Goal: Task Accomplishment & Management: Manage account settings

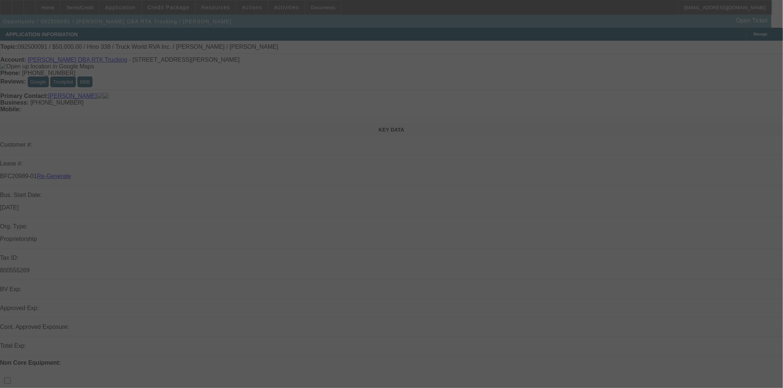
select select "3"
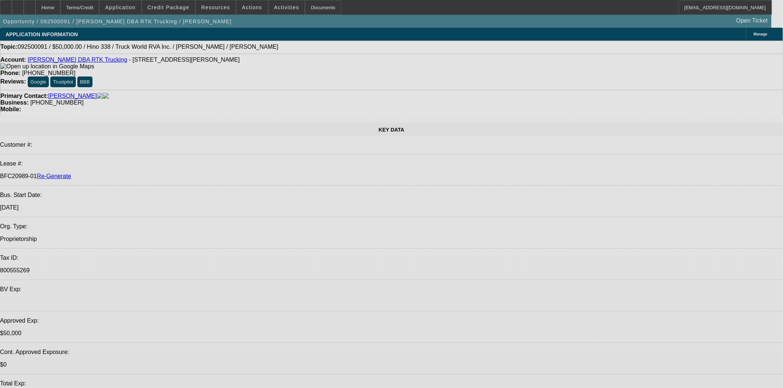
select select "0"
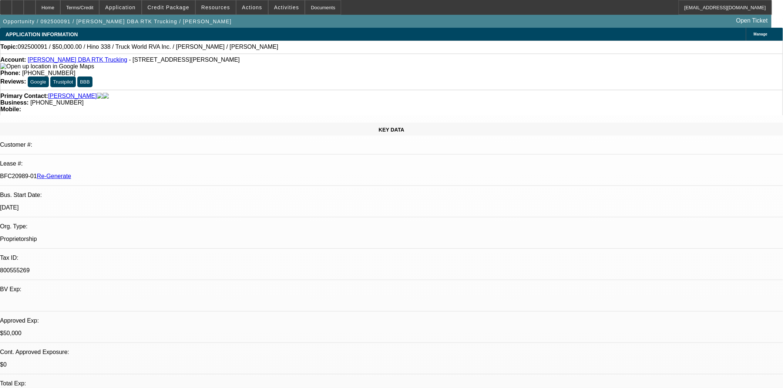
select select "0"
select select "6"
click at [182, 7] on span "Credit Package" at bounding box center [169, 7] width 42 height 6
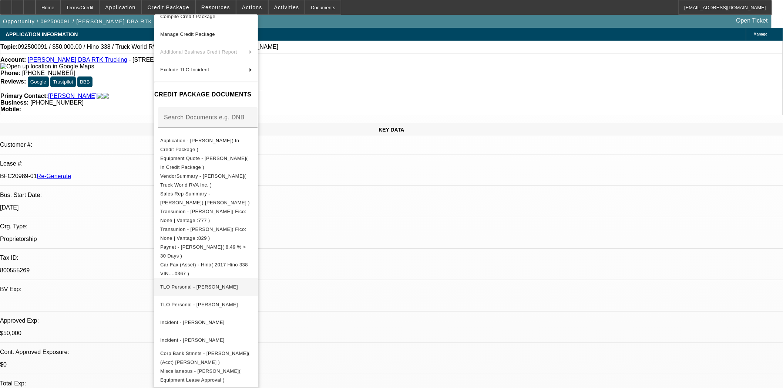
scroll to position [44, 0]
click at [190, 147] on button "Application - Angela Stepp( In Credit Package )" at bounding box center [206, 146] width 104 height 18
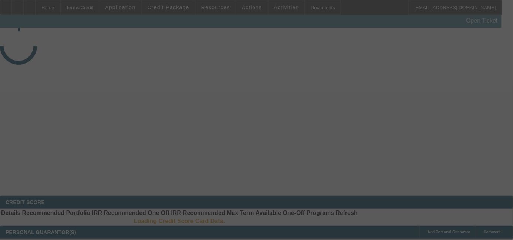
select select "4"
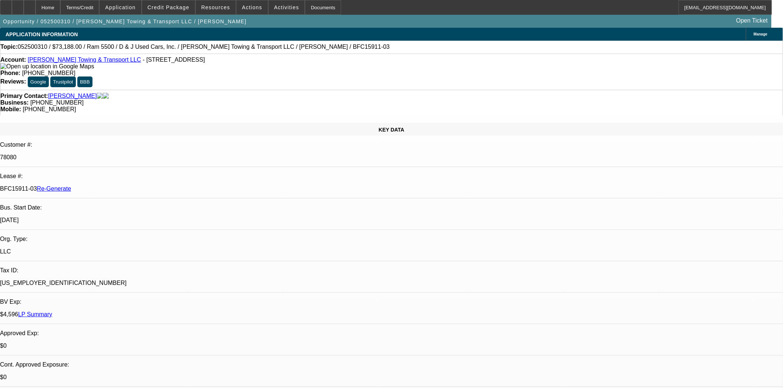
select select "0"
select select "6"
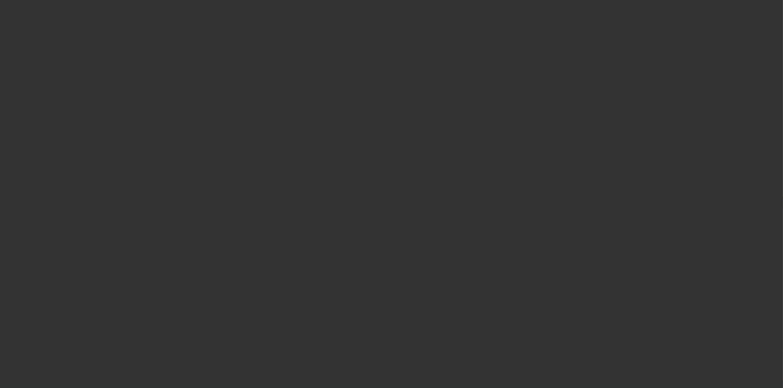
select select "4"
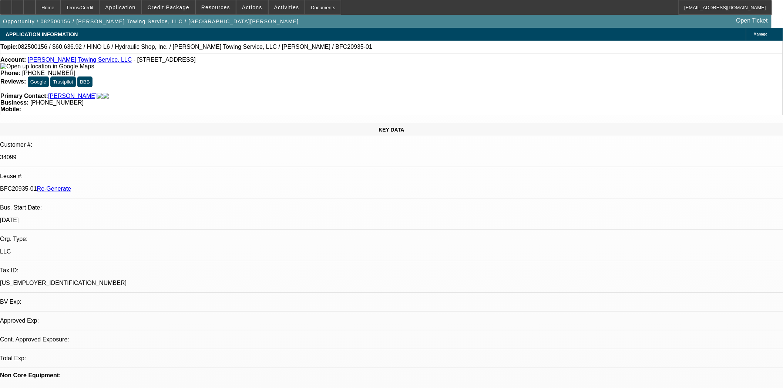
select select "0"
select select "6"
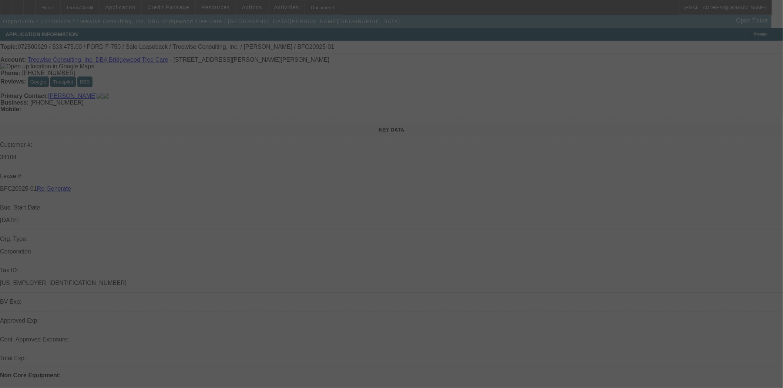
select select "4"
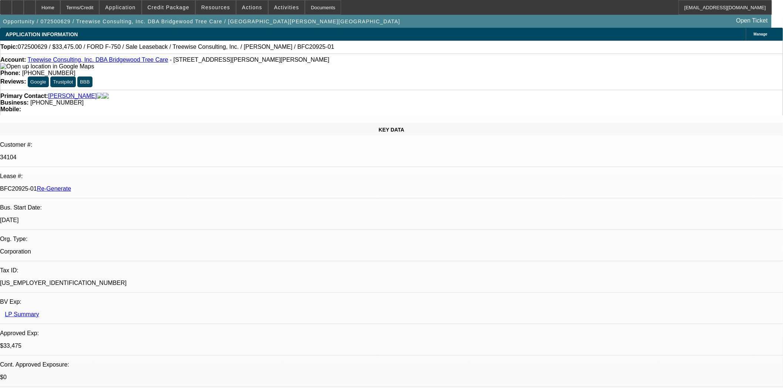
select select "0"
select select "6"
select select "2"
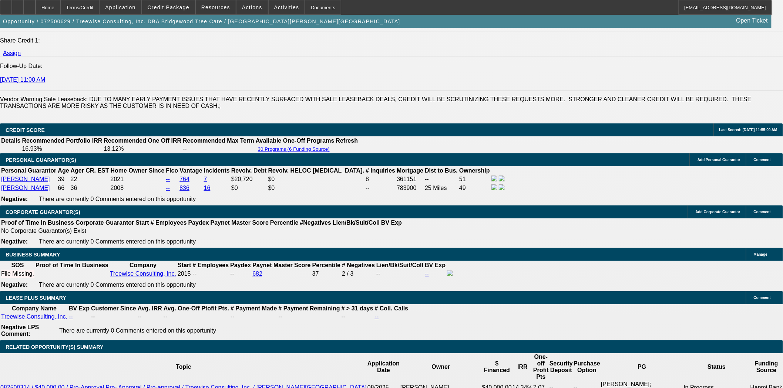
scroll to position [1110, 0]
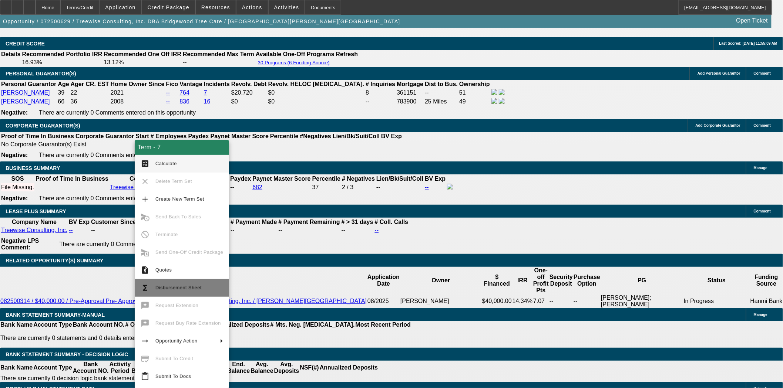
click at [174, 285] on span "Disbursement Sheet" at bounding box center [189, 288] width 68 height 9
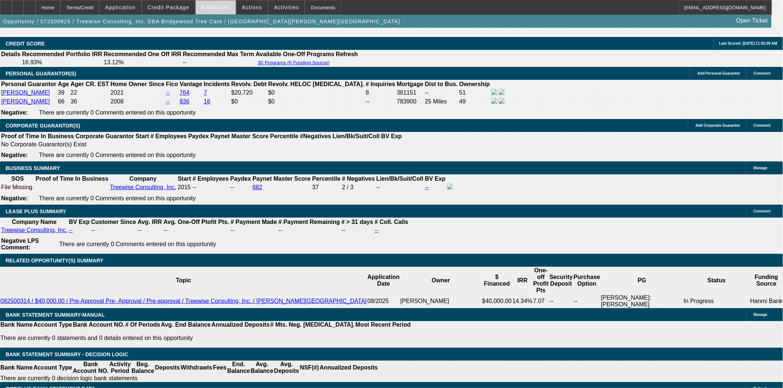
click at [209, 12] on span at bounding box center [216, 8] width 40 height 18
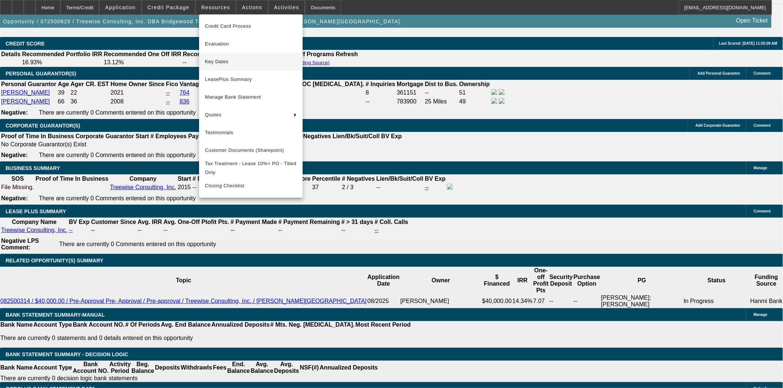
click at [212, 61] on span "Key Dates" at bounding box center [251, 61] width 92 height 9
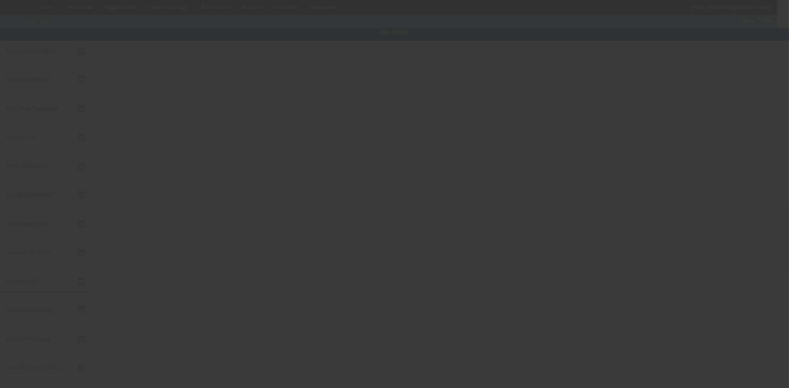
type input "7/26/2025"
type input "8/5/2025"
type input "9/9/2025"
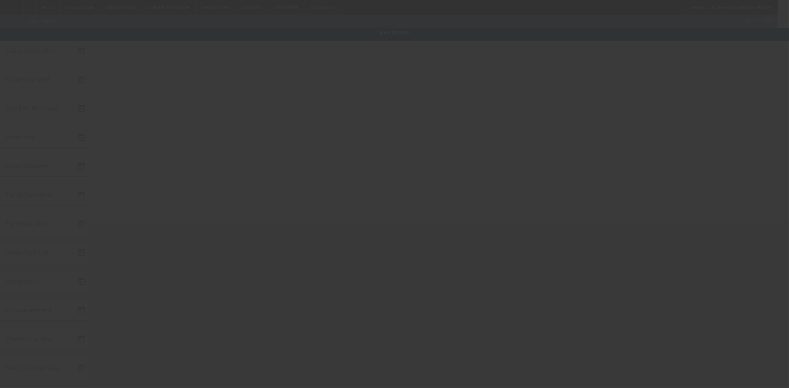
type input "9/9/2025"
type input "10/1/2025"
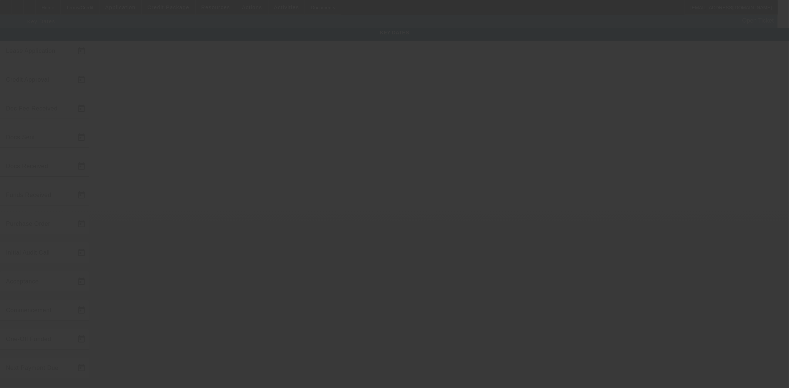
type input "11/1/2025"
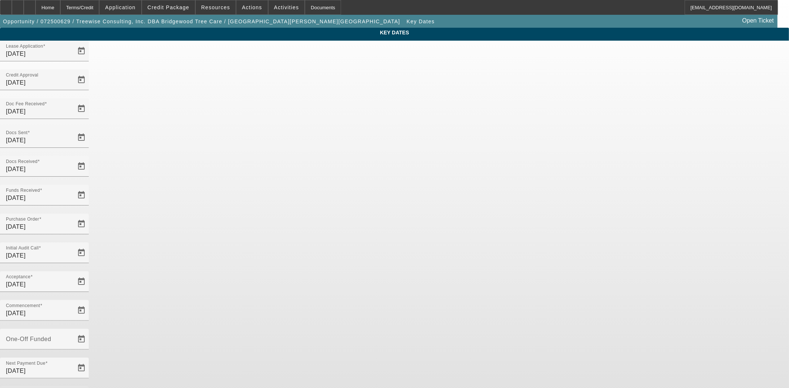
drag, startPoint x: 340, startPoint y: 237, endPoint x: 263, endPoint y: 240, distance: 77.0
click at [263, 240] on div "Key Dates Lease Application 7/26/2025 Credit Approval 8/5/2025 Doc Fee Received…" at bounding box center [394, 244] width 789 height 432
type input "10/1/2025"
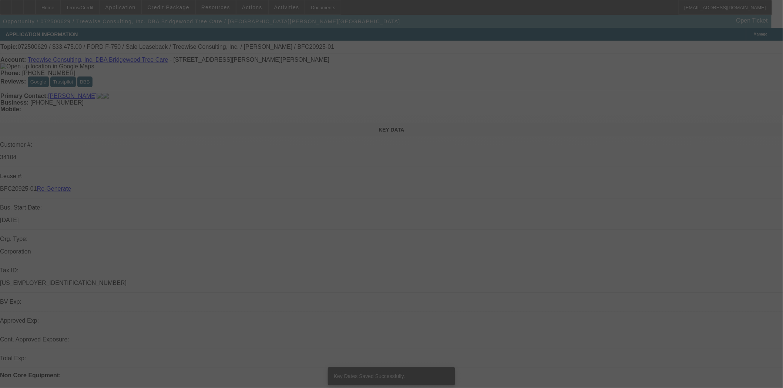
select select "4"
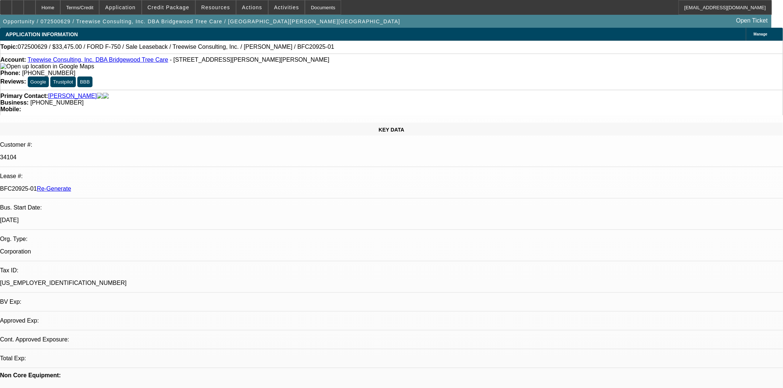
select select "0"
select select "2"
select select "0"
select select "6"
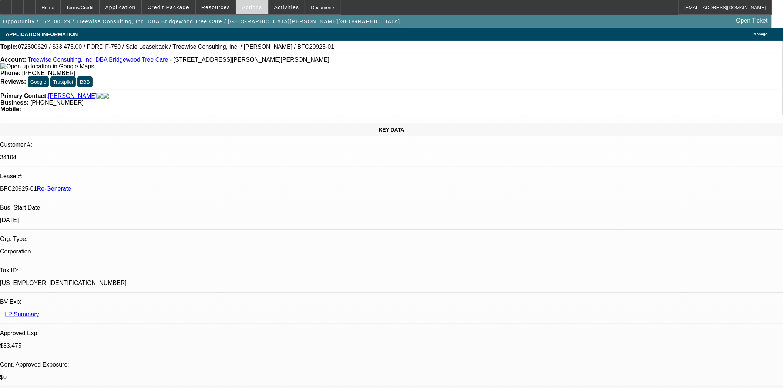
click at [244, 7] on span "Actions" at bounding box center [252, 7] width 20 height 6
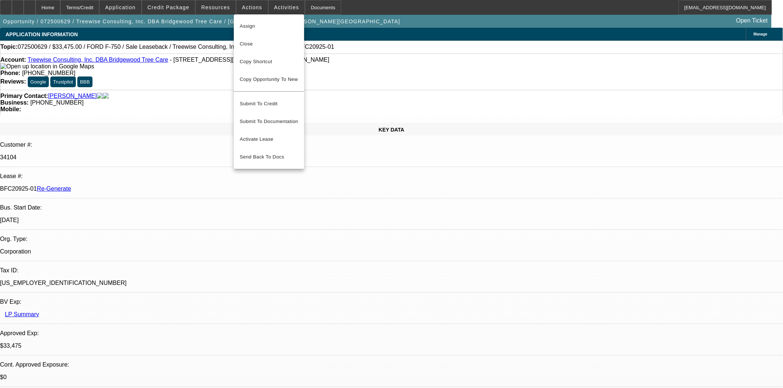
click at [157, 182] on div at bounding box center [391, 194] width 783 height 388
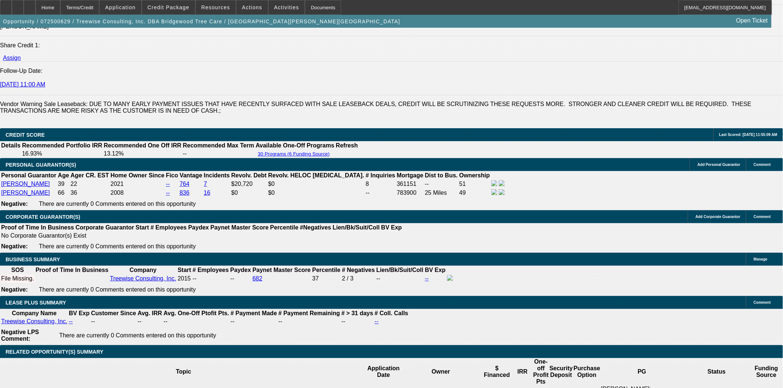
scroll to position [1068, 0]
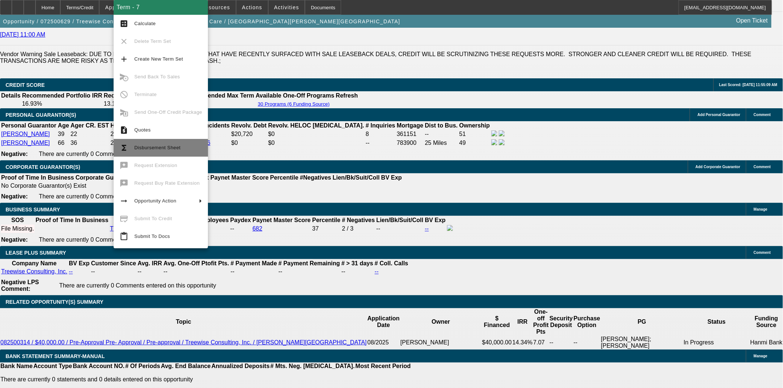
click at [163, 149] on span "Disbursement Sheet" at bounding box center [157, 148] width 46 height 6
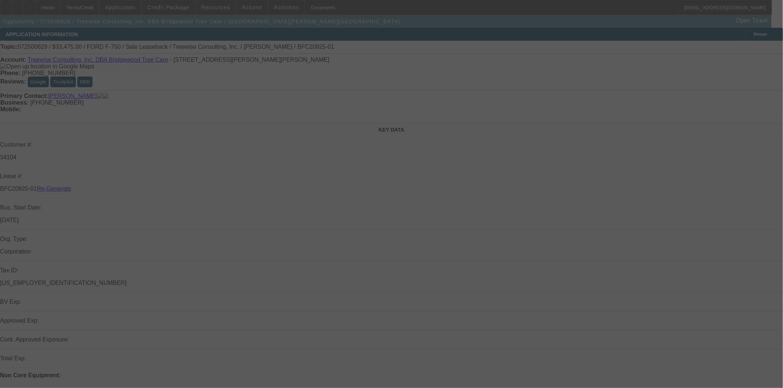
select select "4"
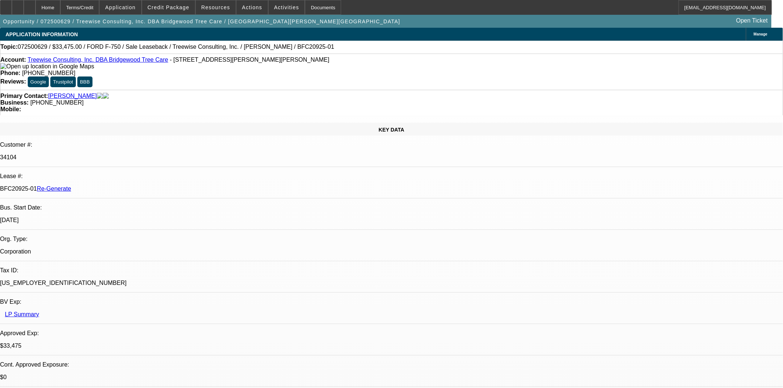
select select "0"
select select "2"
select select "0"
select select "6"
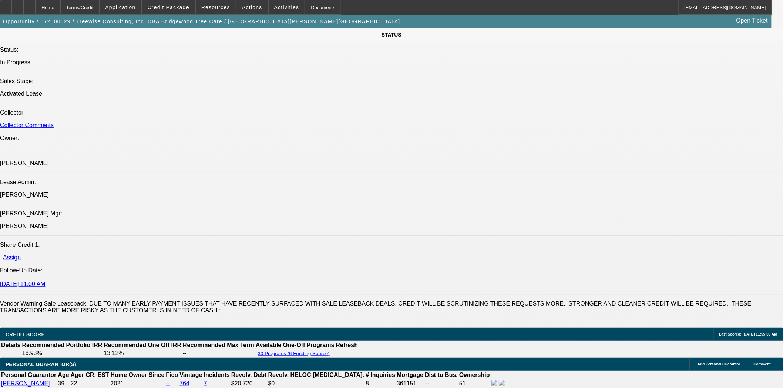
scroll to position [945, 0]
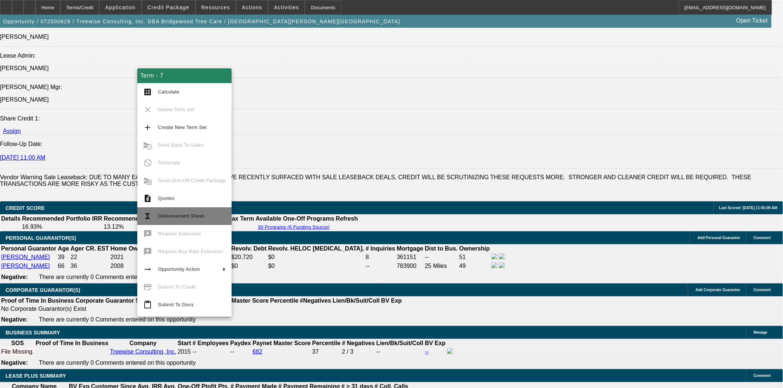
click at [180, 220] on span "Disbursement Sheet" at bounding box center [192, 216] width 68 height 9
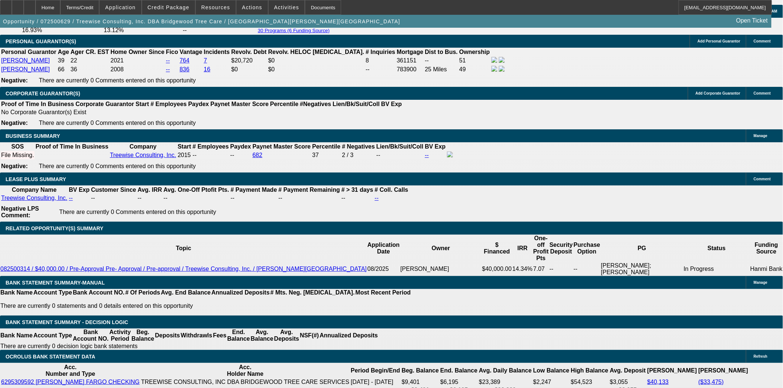
scroll to position [1151, 0]
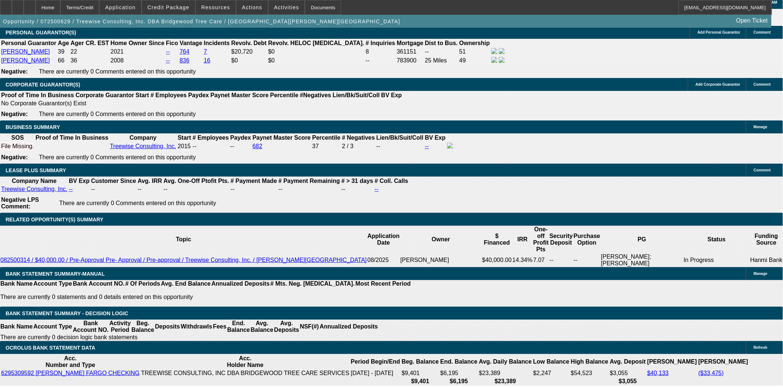
drag, startPoint x: 185, startPoint y: 196, endPoint x: 189, endPoint y: 196, distance: 4.1
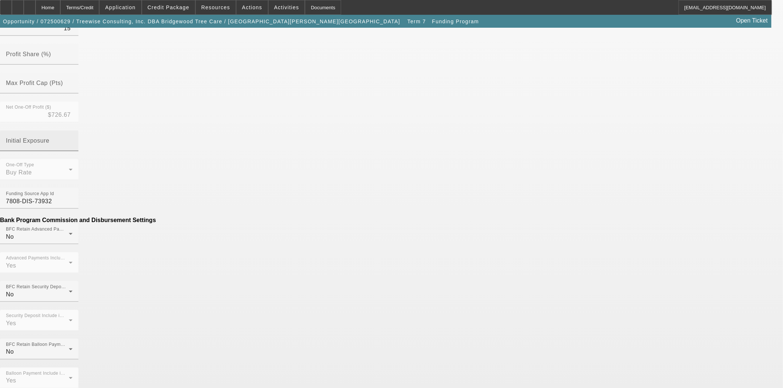
scroll to position [237, 0]
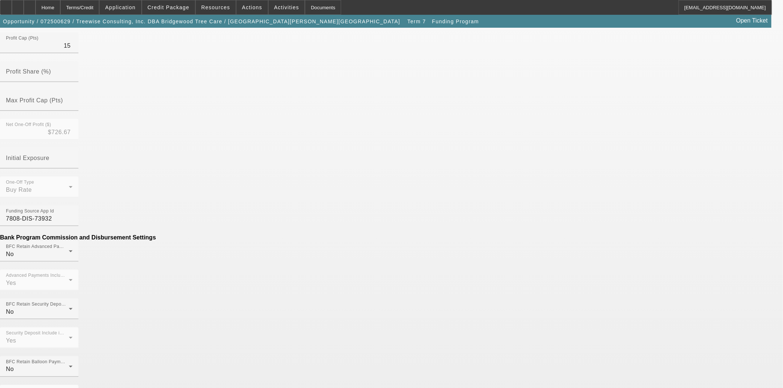
type input "($172.18)"
type input "Per Diem"
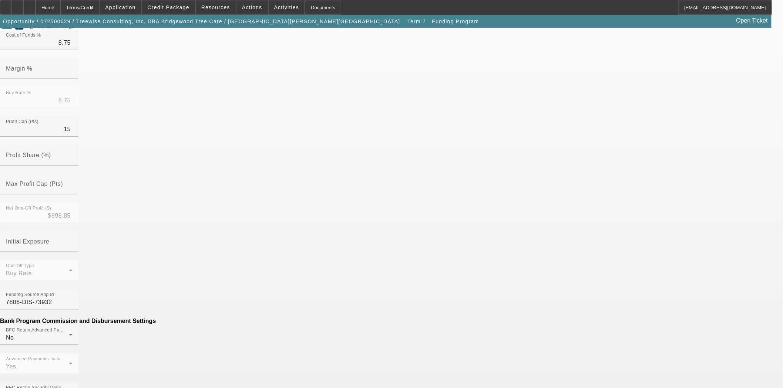
scroll to position [287, 0]
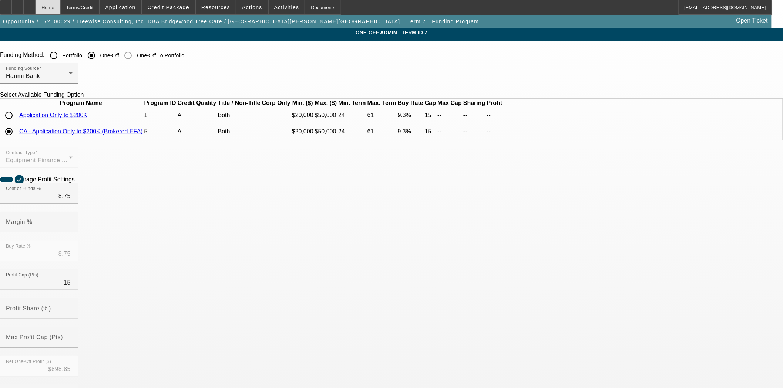
click at [60, 9] on div "Home" at bounding box center [48, 7] width 25 height 15
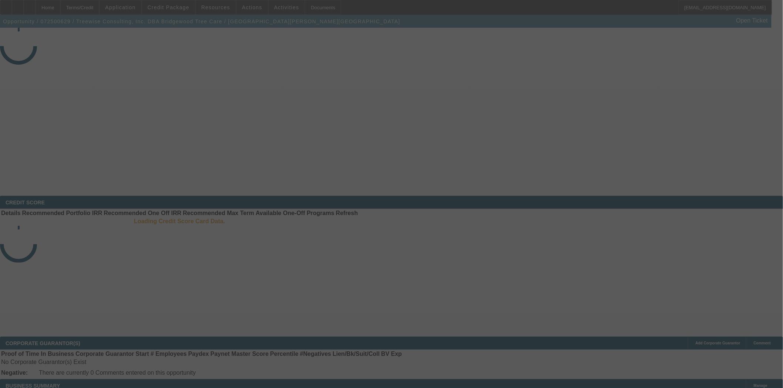
select select "4"
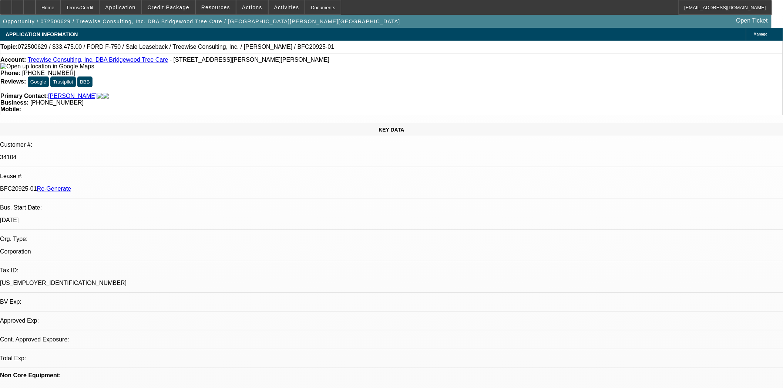
select select "0"
select select "2"
select select "0"
select select "6"
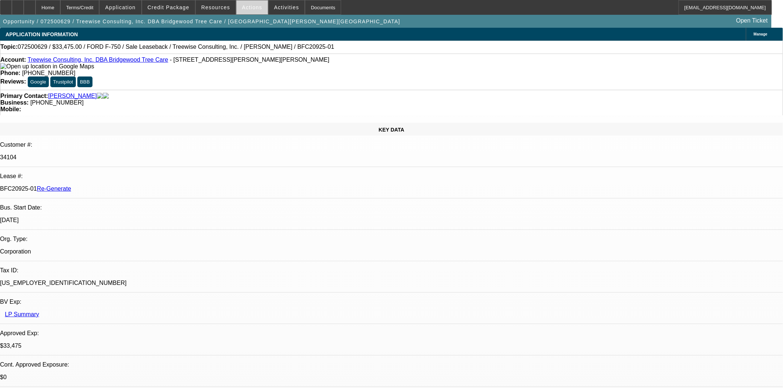
click at [243, 9] on span "Actions" at bounding box center [252, 7] width 20 height 6
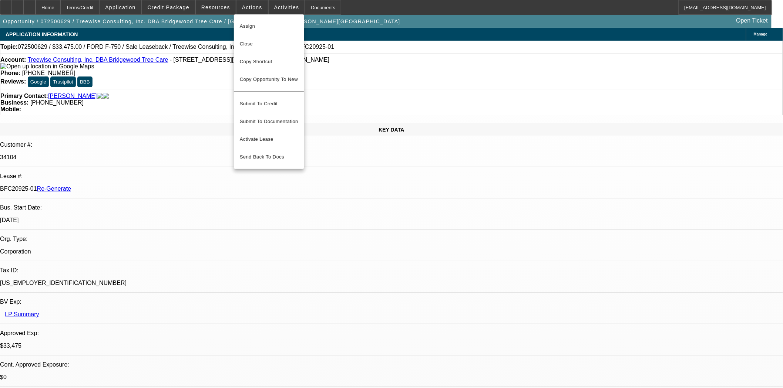
click at [274, 7] on div at bounding box center [391, 194] width 783 height 388
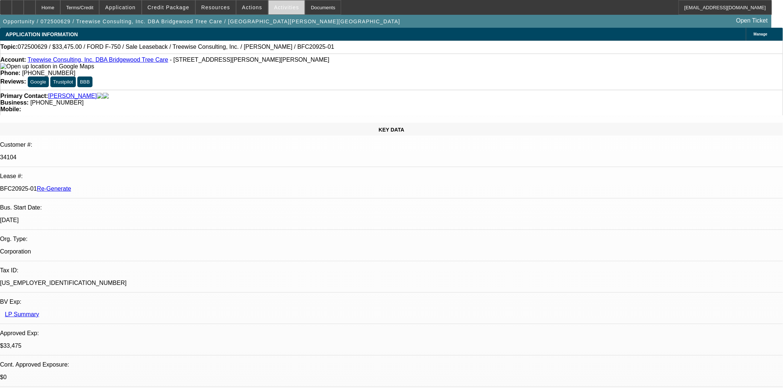
click at [274, 7] on span "Activities" at bounding box center [286, 7] width 25 height 6
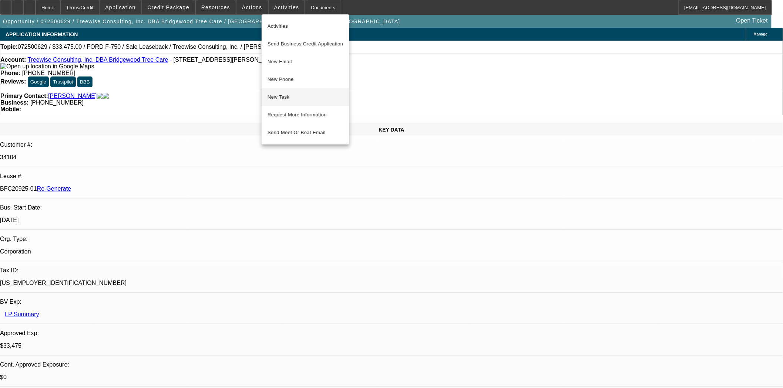
click at [291, 93] on span "New Task" at bounding box center [305, 97] width 76 height 9
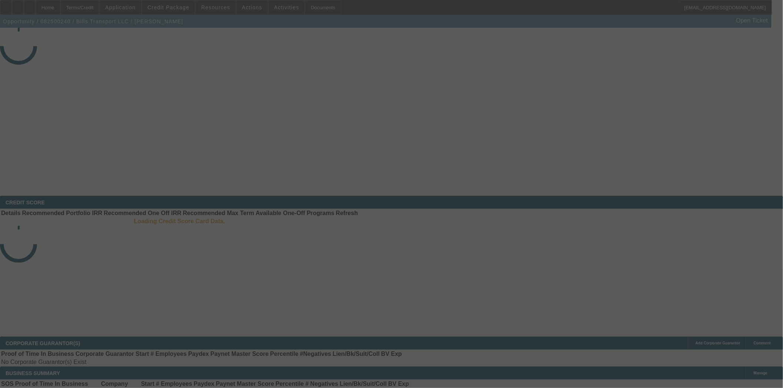
select select "4"
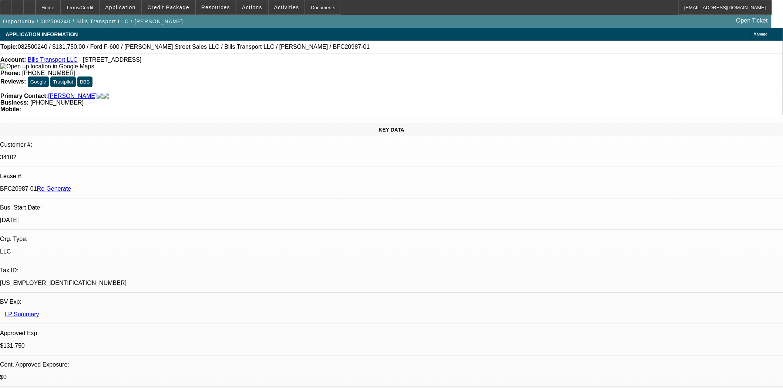
select select "0"
select select "3"
select select "0"
select select "6"
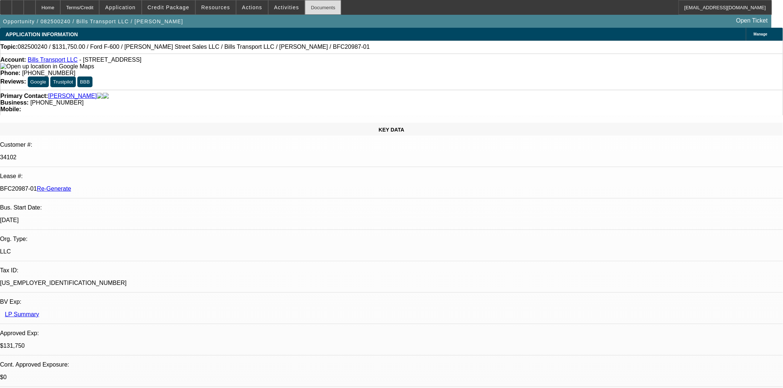
click at [313, 6] on div "Documents" at bounding box center [323, 7] width 36 height 15
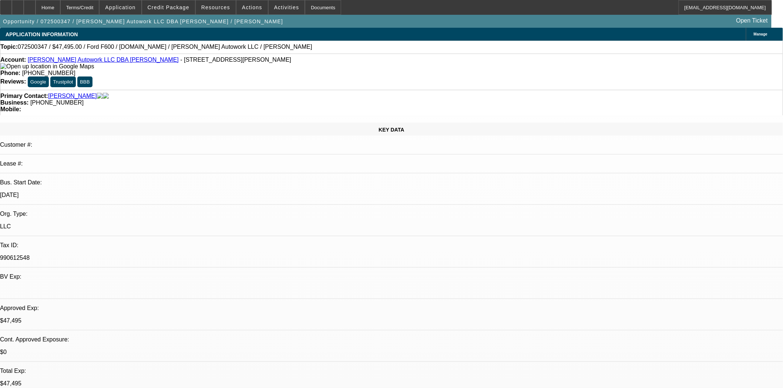
select select "0"
select select "2"
select select "0.1"
select select "4"
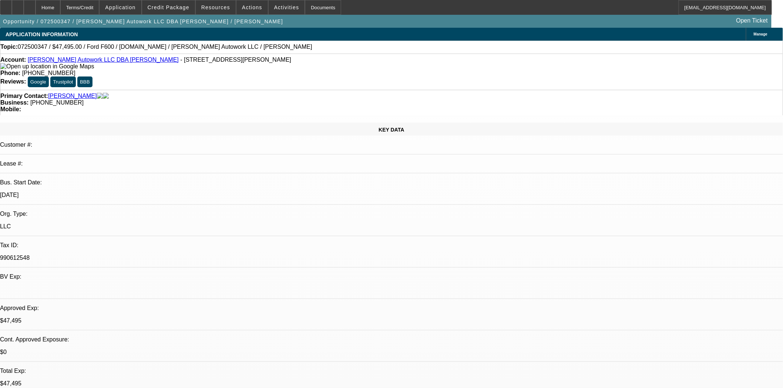
select select "0"
select select "2"
select select "0.1"
select select "4"
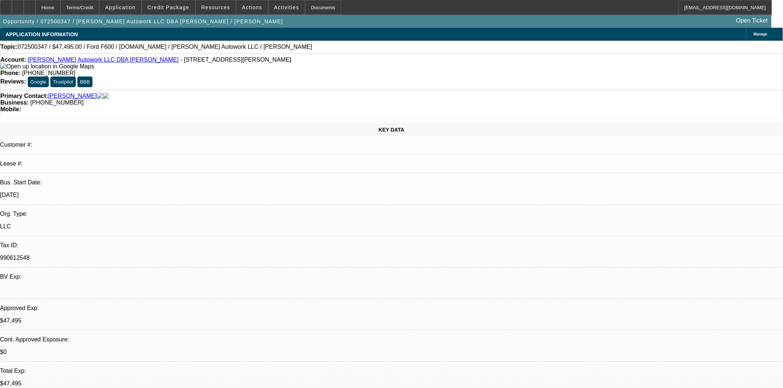
select select "0"
select select "2"
select select "0.1"
select select "4"
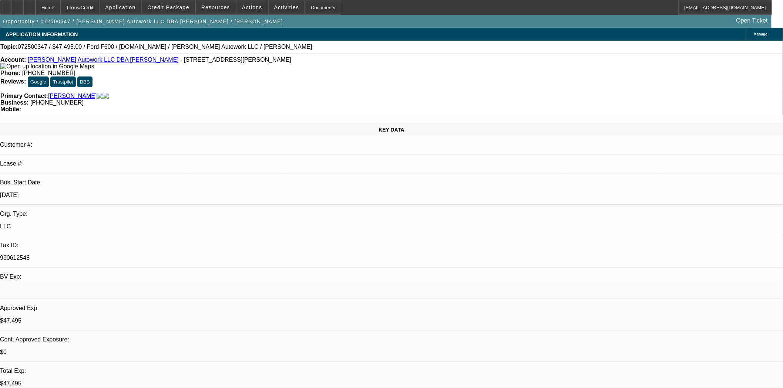
select select "0"
select select "2"
select select "0.1"
select select "4"
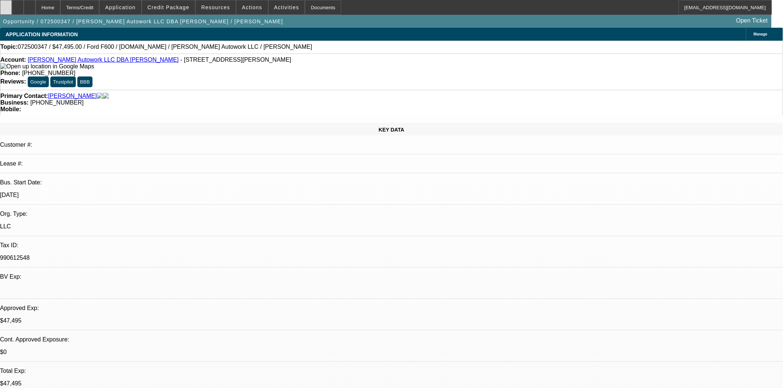
click at [7, 9] on div at bounding box center [6, 7] width 12 height 15
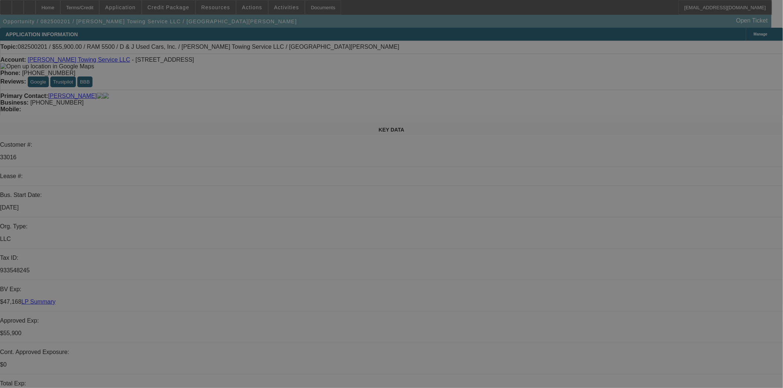
select select "0"
select select "2"
select select "0.1"
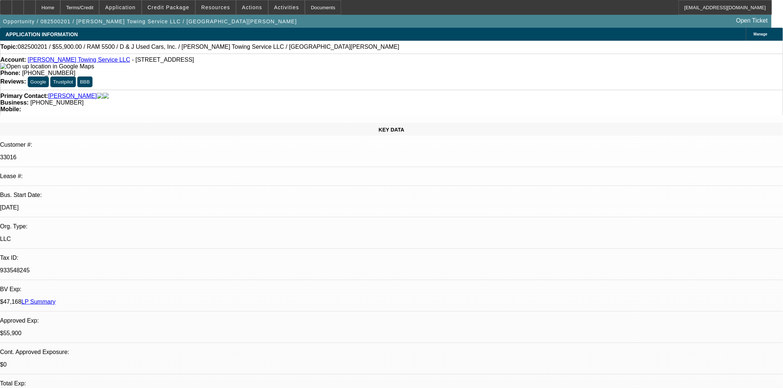
select select "4"
select select "0"
select select "2"
select select "0.1"
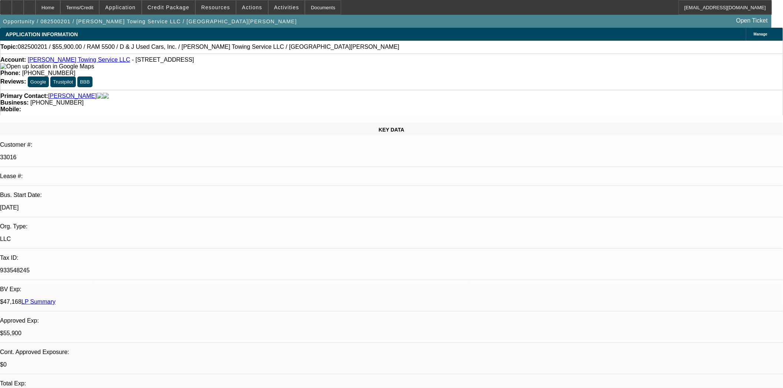
select select "4"
select select "0"
select select "2"
select select "0.1"
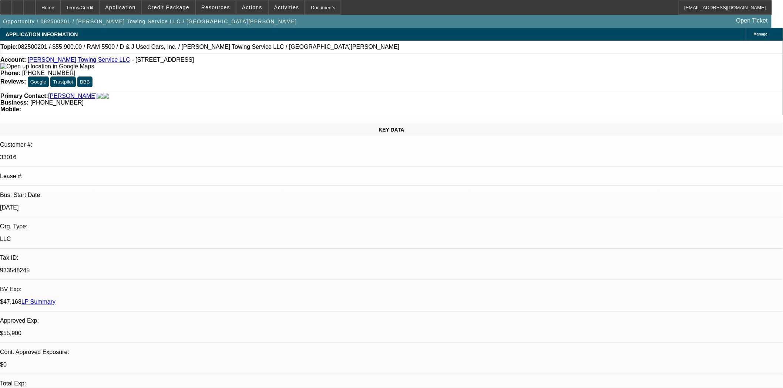
select select "4"
drag, startPoint x: 121, startPoint y: 61, endPoint x: 96, endPoint y: 64, distance: 25.3
click at [132, 63] on span "- [STREET_ADDRESS]" at bounding box center [163, 60] width 62 height 6
copy span "38 French S"
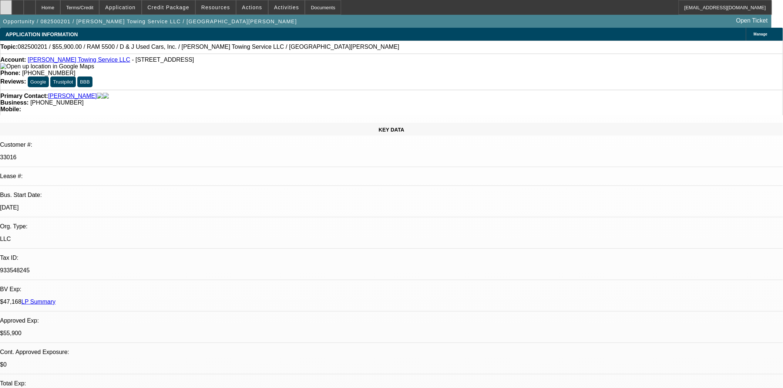
click at [6, 5] on icon at bounding box center [6, 5] width 0 height 0
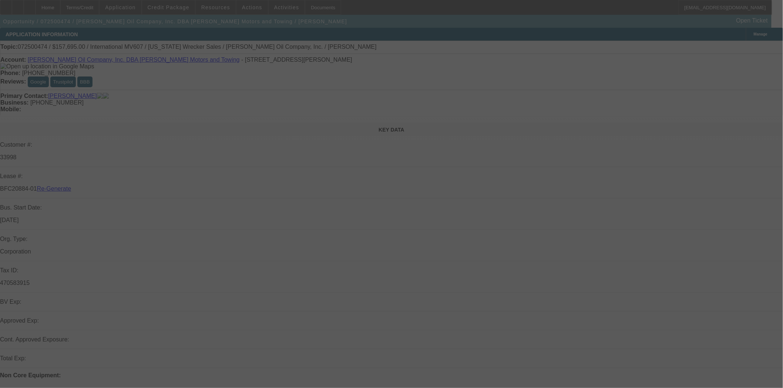
select select "4"
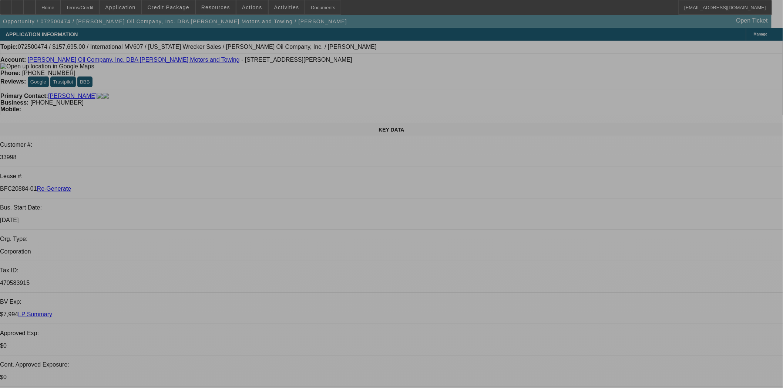
select select "0"
select select "0.1"
select select "4"
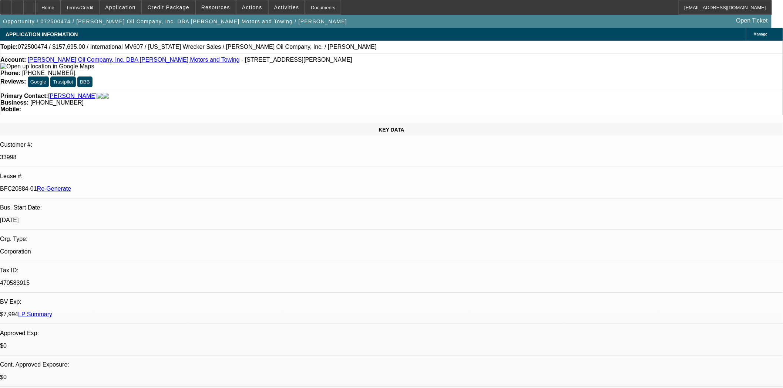
click at [254, 5] on span "Actions" at bounding box center [252, 7] width 20 height 6
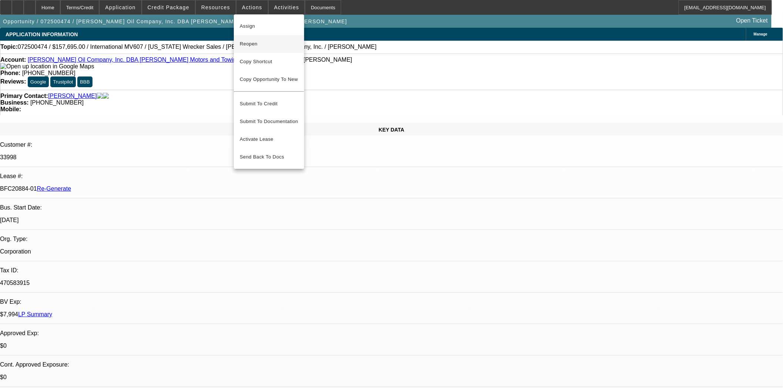
click at [243, 43] on span "Reopen" at bounding box center [269, 44] width 58 height 9
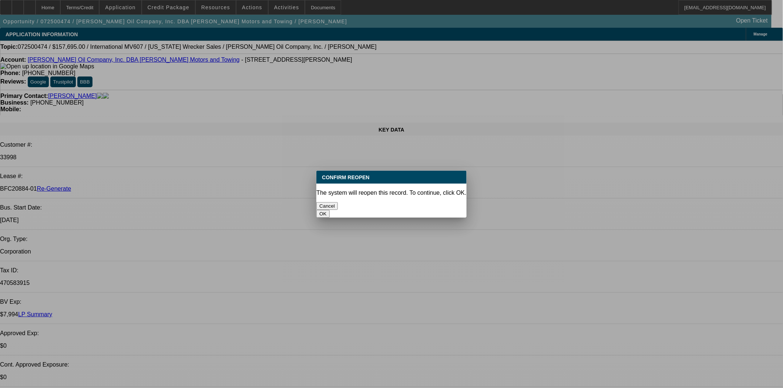
click at [329, 210] on button "OK" at bounding box center [322, 214] width 13 height 8
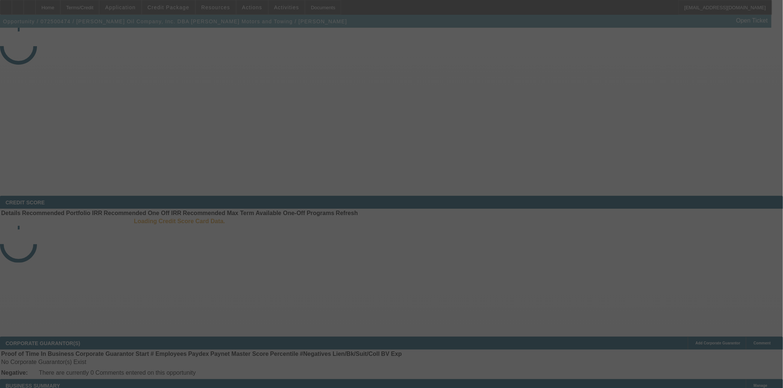
select select "4"
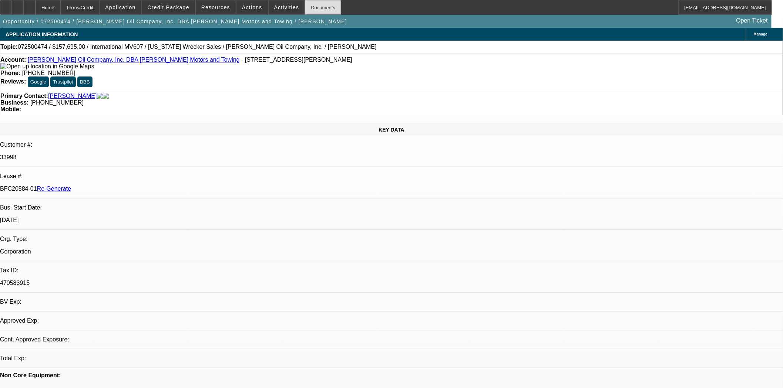
select select "0"
select select "0.1"
select select "4"
click at [305, 9] on div "Documents" at bounding box center [323, 7] width 36 height 15
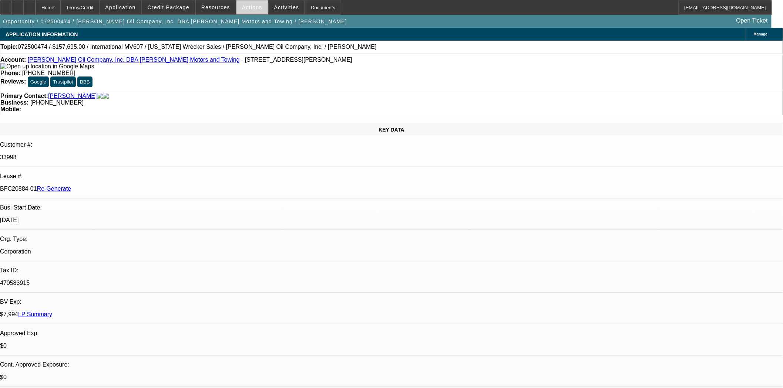
click at [247, 9] on span "Actions" at bounding box center [252, 7] width 20 height 6
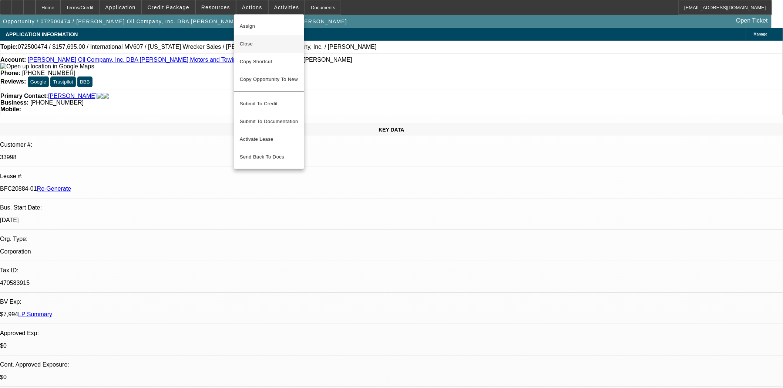
click at [247, 42] on span "Close" at bounding box center [269, 44] width 58 height 9
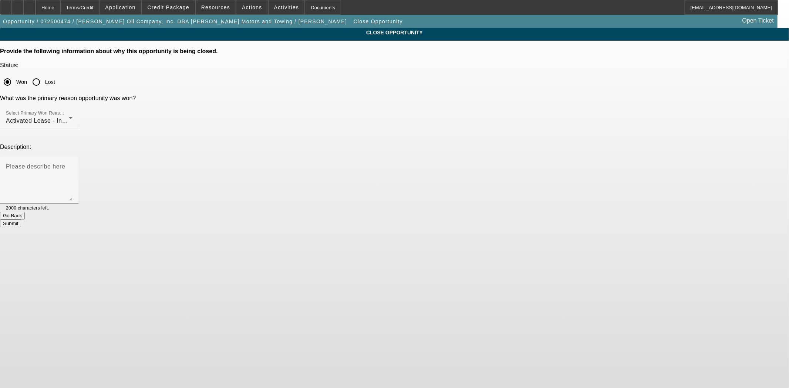
click at [21, 220] on button "Submit" at bounding box center [10, 224] width 21 height 8
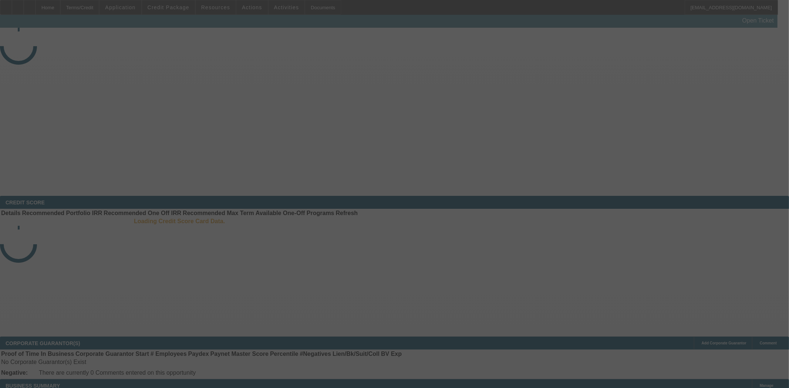
select select "4"
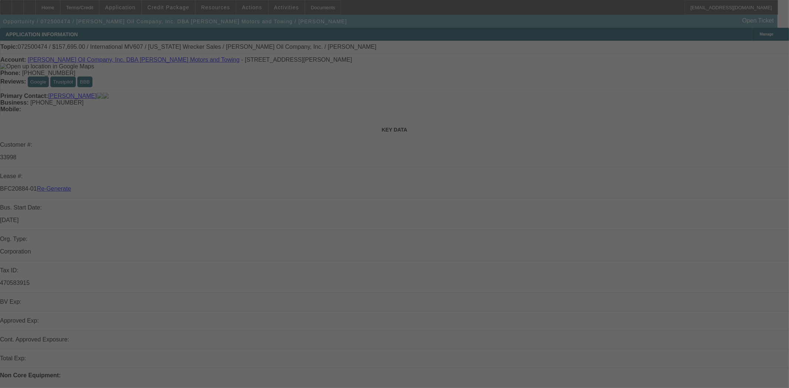
select select "0"
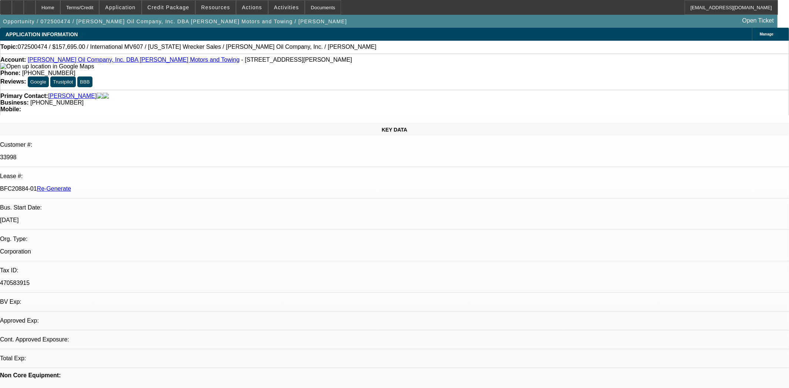
select select "0"
select select "0.1"
select select "4"
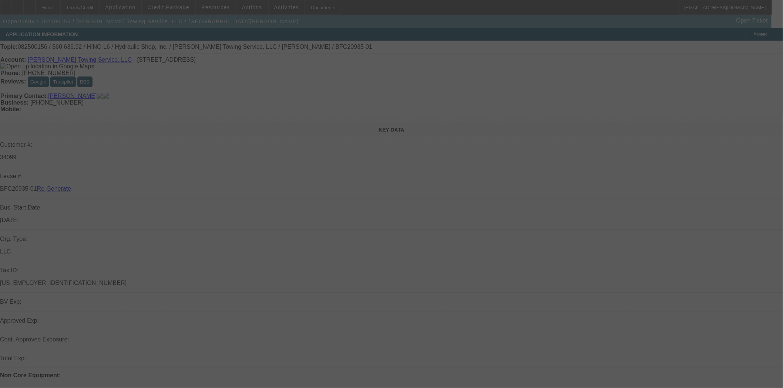
select select "4"
select select "0"
select select "6"
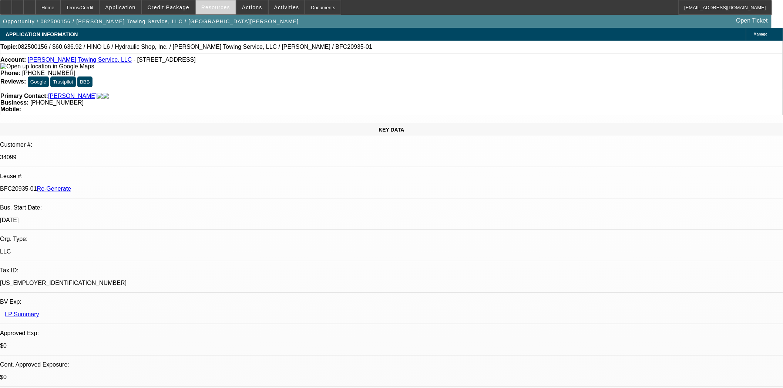
click at [217, 10] on span at bounding box center [216, 8] width 40 height 18
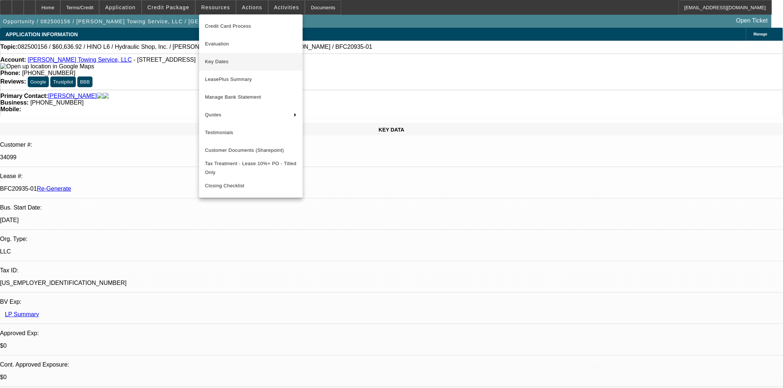
click at [226, 56] on button "Key Dates" at bounding box center [251, 62] width 104 height 18
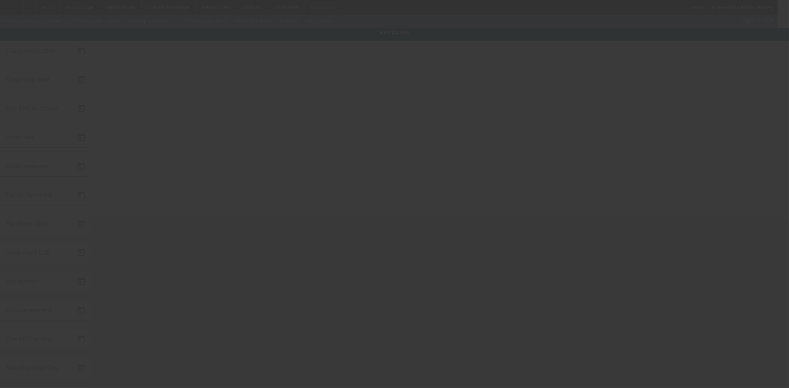
type input "8/6/2025"
type input "8/11/2025"
type input "9/8/2025"
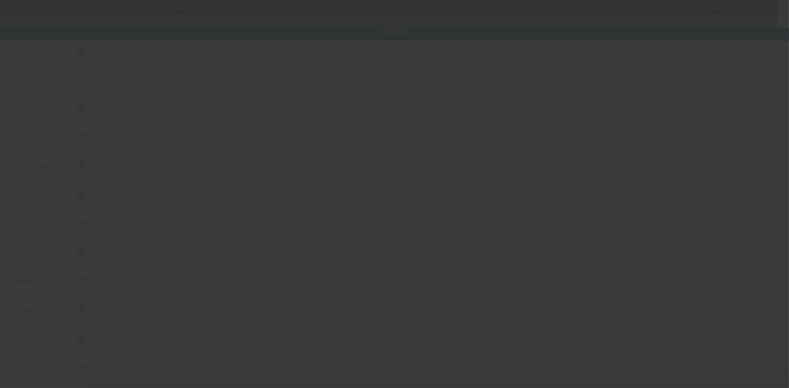
type input "9/8/2025"
type input "10/1/2025"
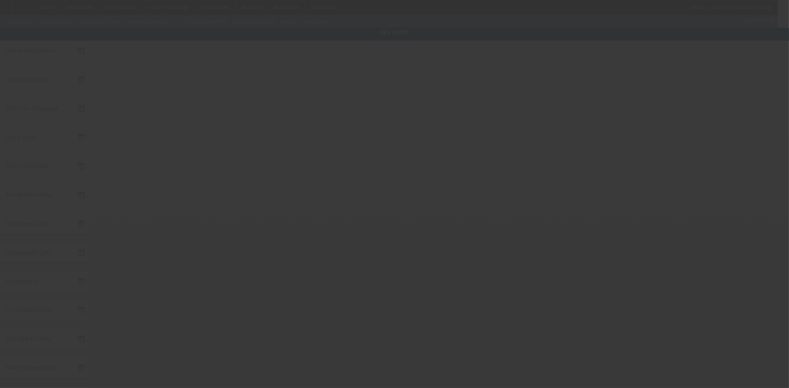
type input "11/1/2025"
type input "9/8/2025"
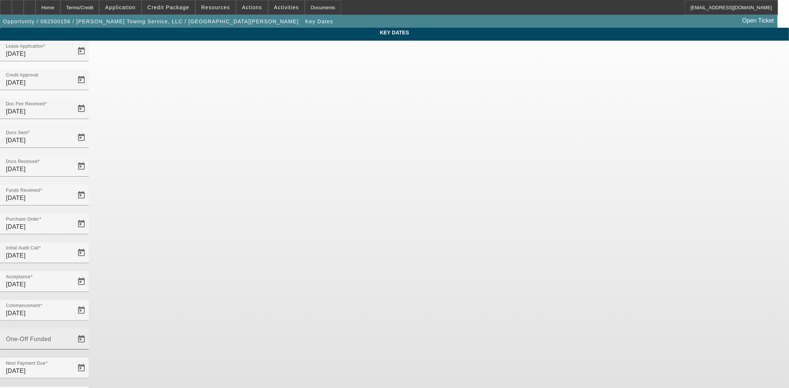
click at [72, 338] on input "One-Off Funded" at bounding box center [39, 342] width 67 height 9
type input "9/9/2025"
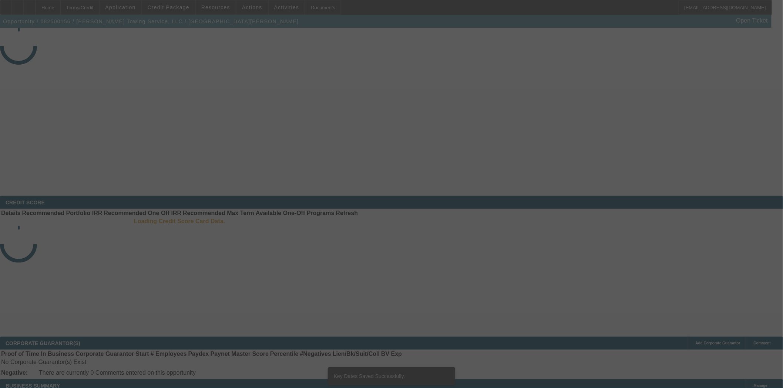
select select "4"
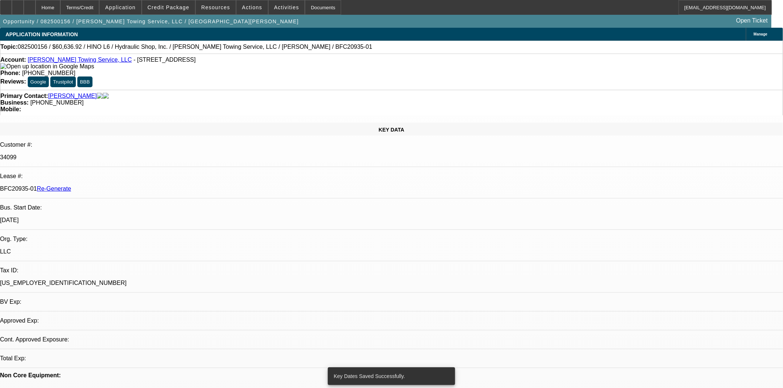
select select "0"
select select "6"
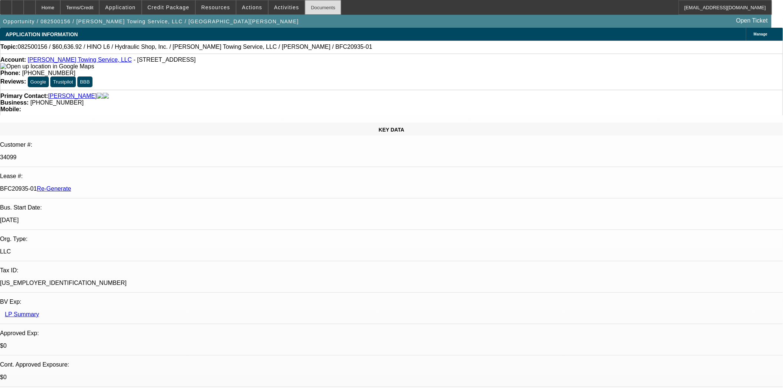
click at [319, 3] on div "Documents" at bounding box center [323, 7] width 36 height 15
click at [243, 9] on span "Actions" at bounding box center [252, 7] width 20 height 6
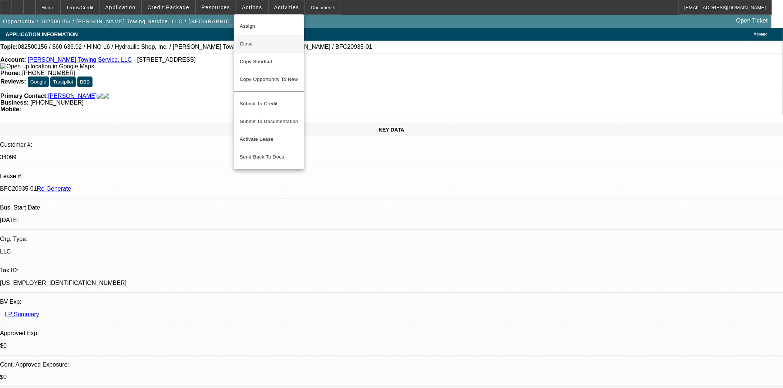
click at [250, 44] on span "Close" at bounding box center [269, 44] width 58 height 9
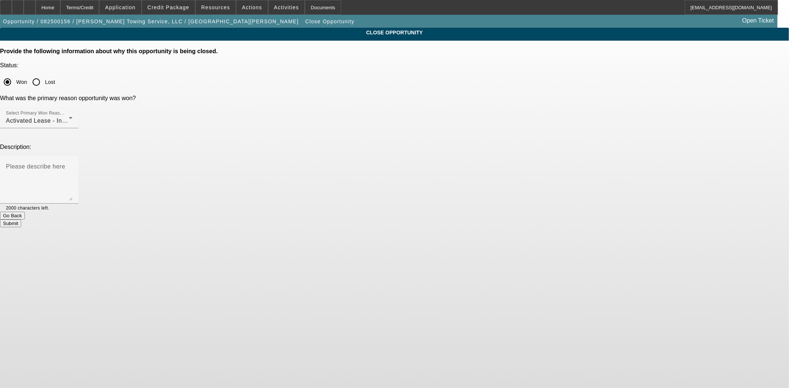
click at [21, 220] on button "Submit" at bounding box center [10, 224] width 21 height 8
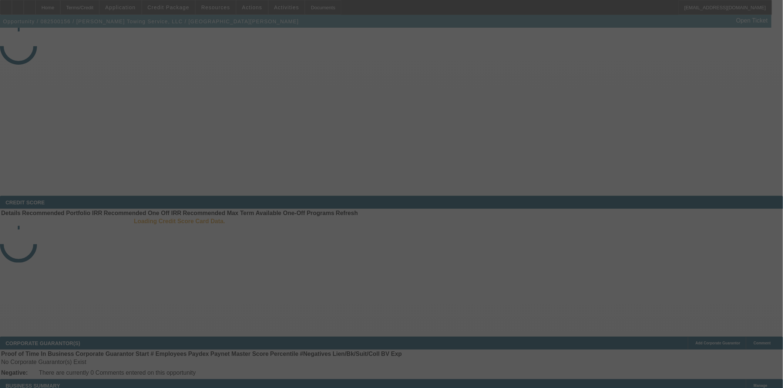
select select "4"
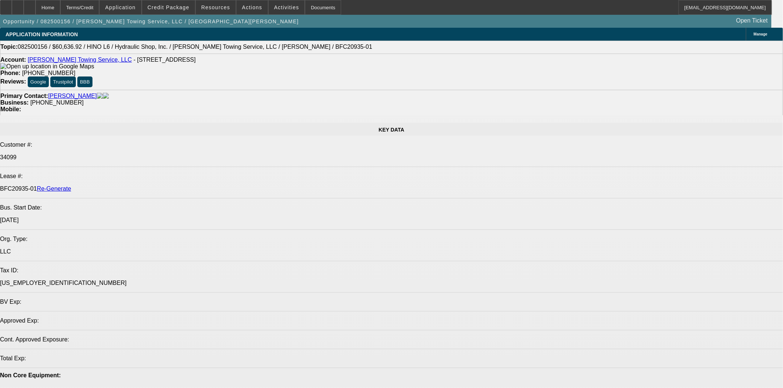
select select "0"
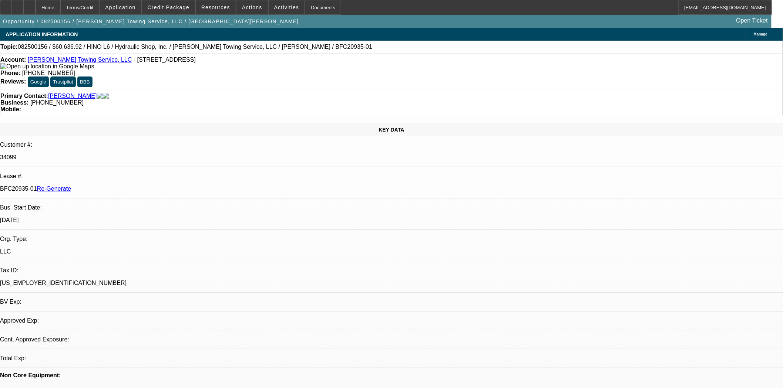
select select "0"
select select "1"
select select "6"
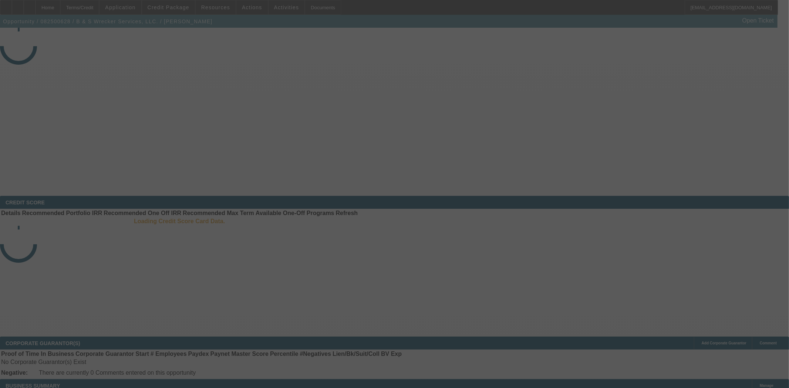
select select "3"
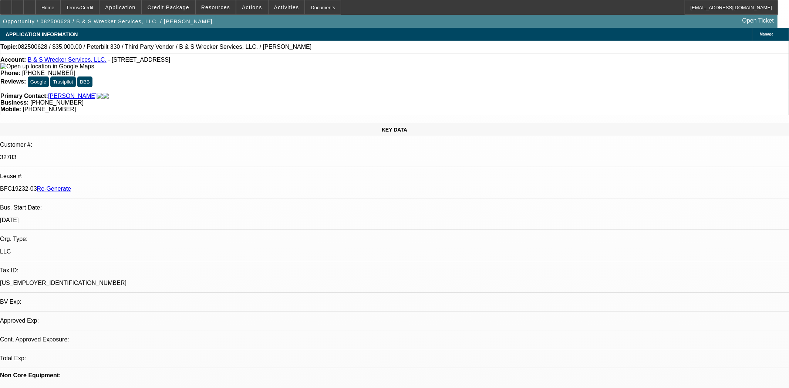
select select "0"
select select "6"
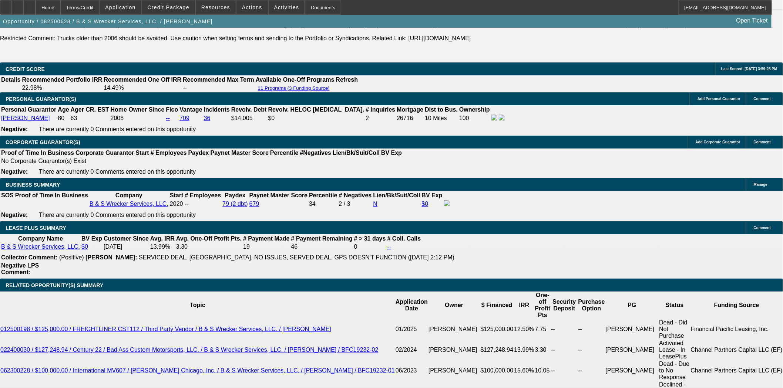
scroll to position [1274, 0]
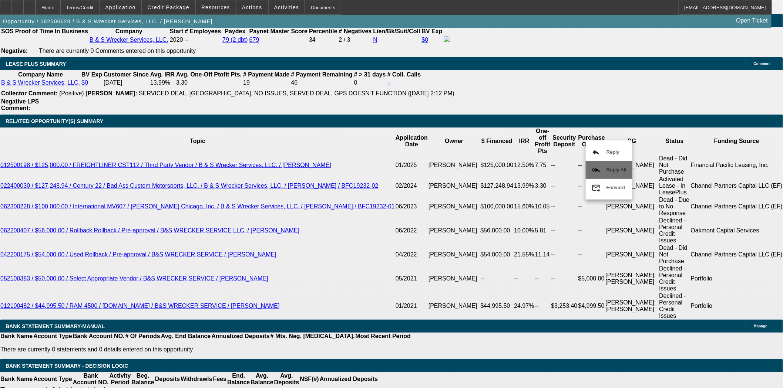
click at [608, 166] on span "Reply All" at bounding box center [616, 170] width 20 height 9
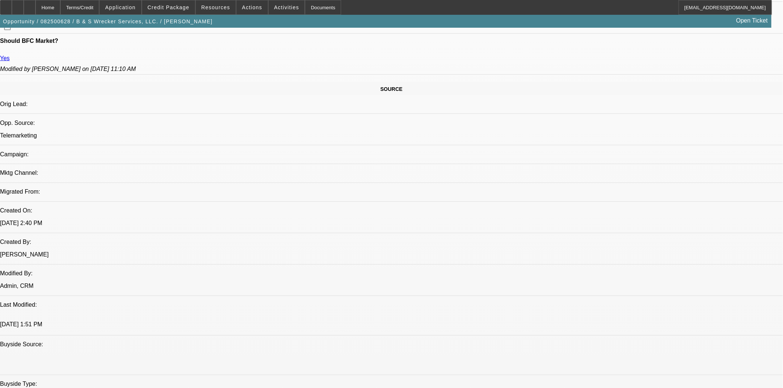
scroll to position [411, 0]
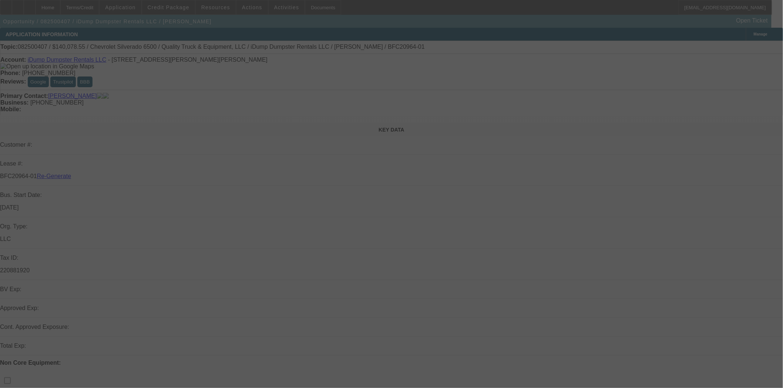
select select "3"
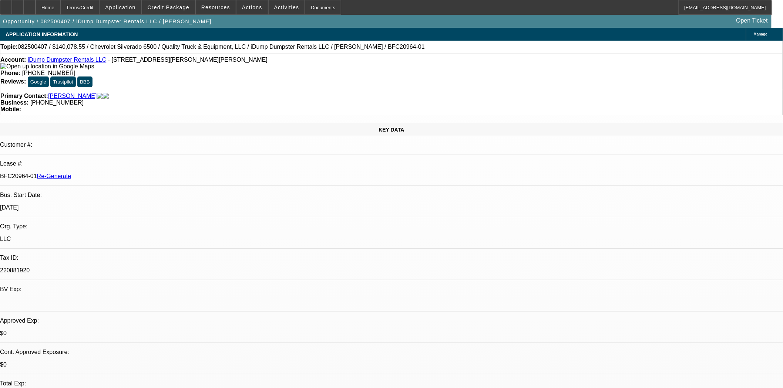
select select "0"
select select "6"
click at [590, 90] on button "reply_all Reply All" at bounding box center [598, 95] width 47 height 18
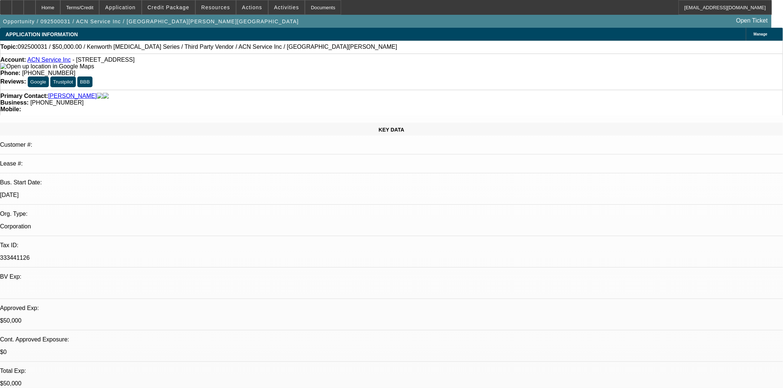
select select "0"
select select "2"
select select "0.1"
select select "4"
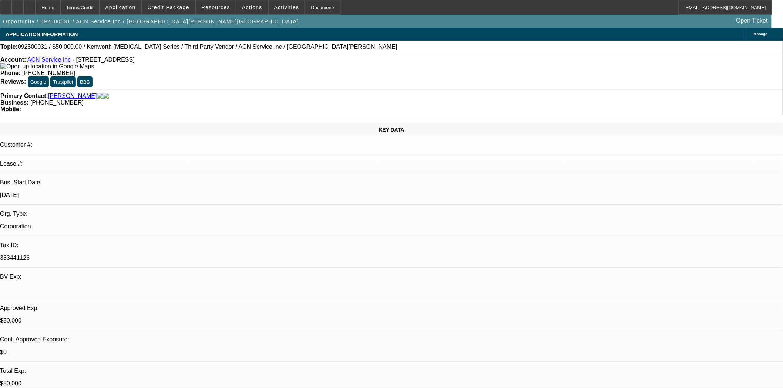
select select "0"
select select "2"
select select "0.1"
select select "4"
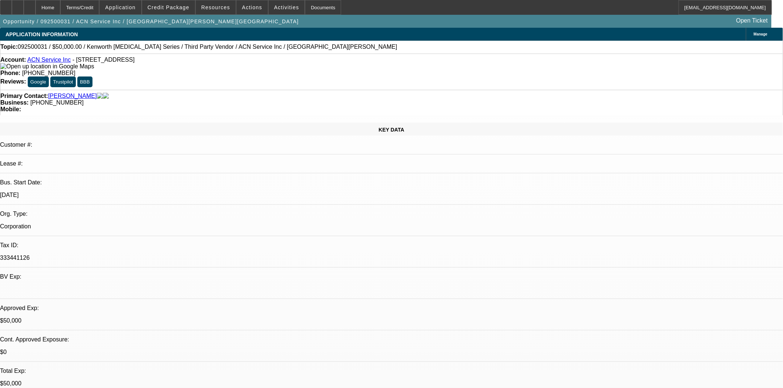
select select "0"
select select "2"
select select "0.1"
select select "4"
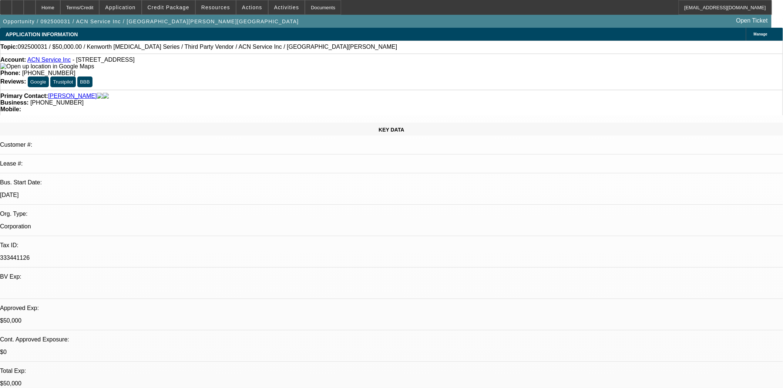
select select "0"
select select "0.1"
select select "4"
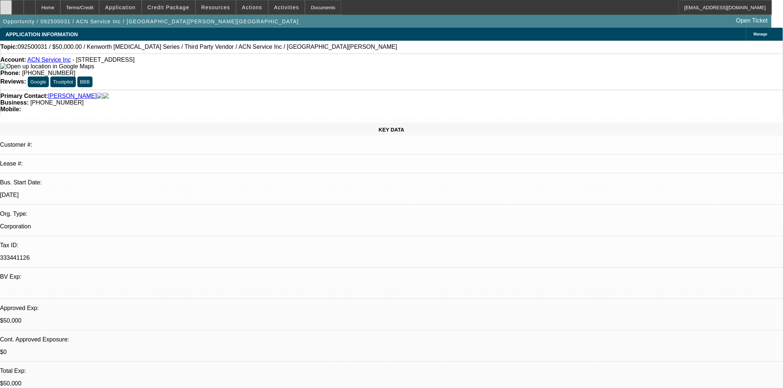
click at [12, 11] on div at bounding box center [6, 7] width 12 height 15
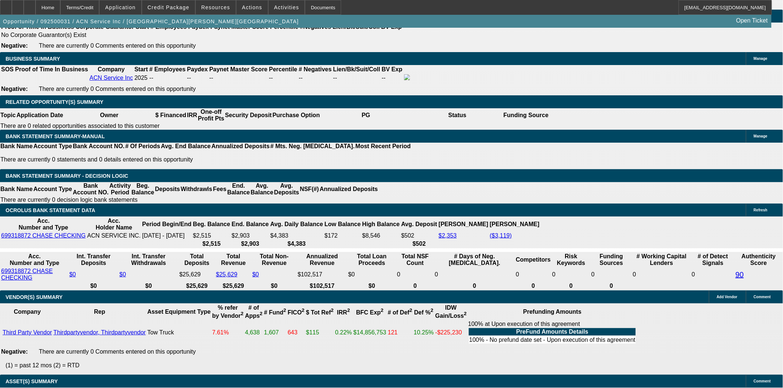
scroll to position [1096, 0]
